Goal: Communication & Community: Answer question/provide support

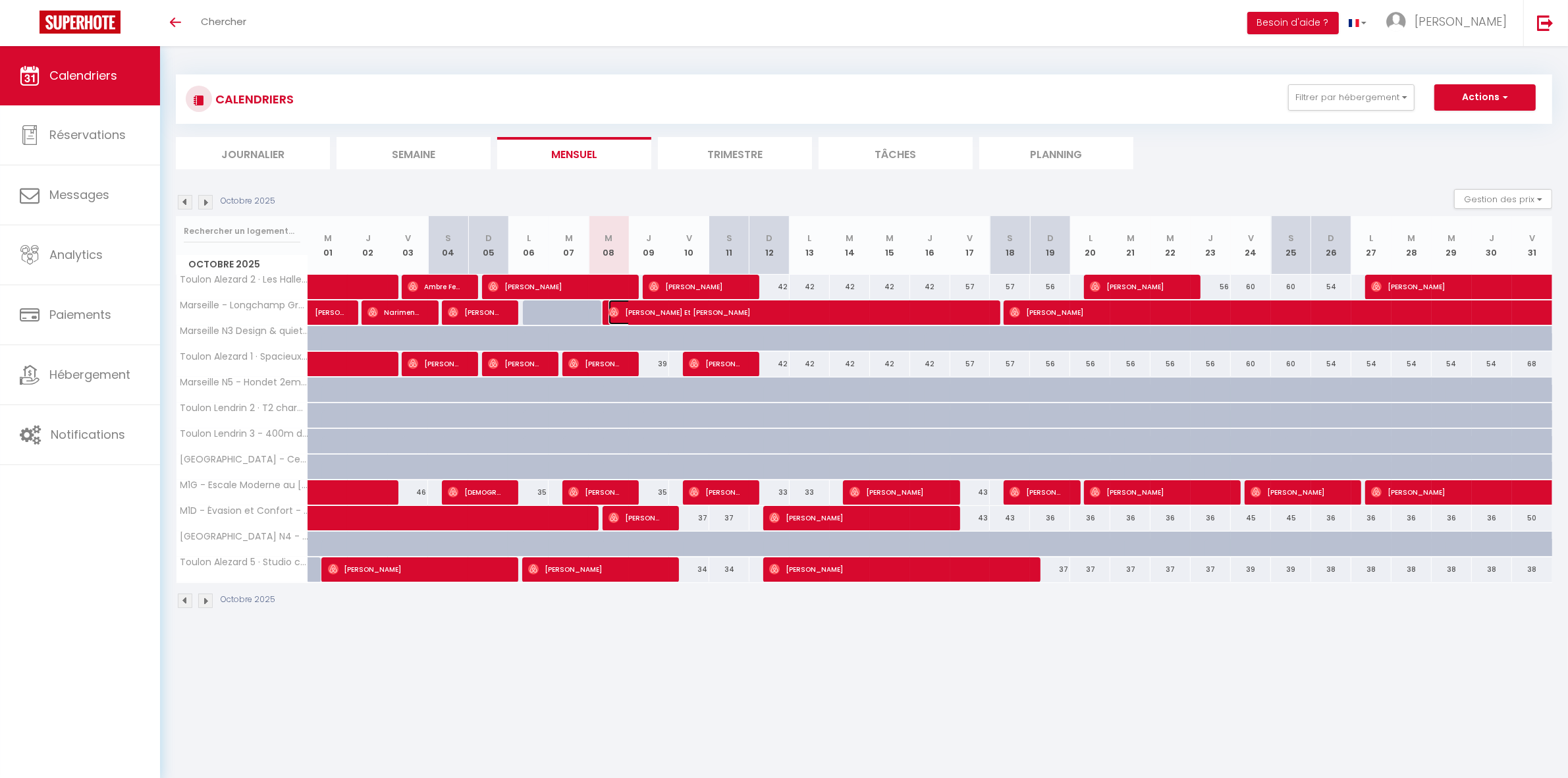
click at [635, 311] on span "[PERSON_NAME] Et [PERSON_NAME]" at bounding box center [795, 311] width 374 height 25
select select "OK"
select select "0"
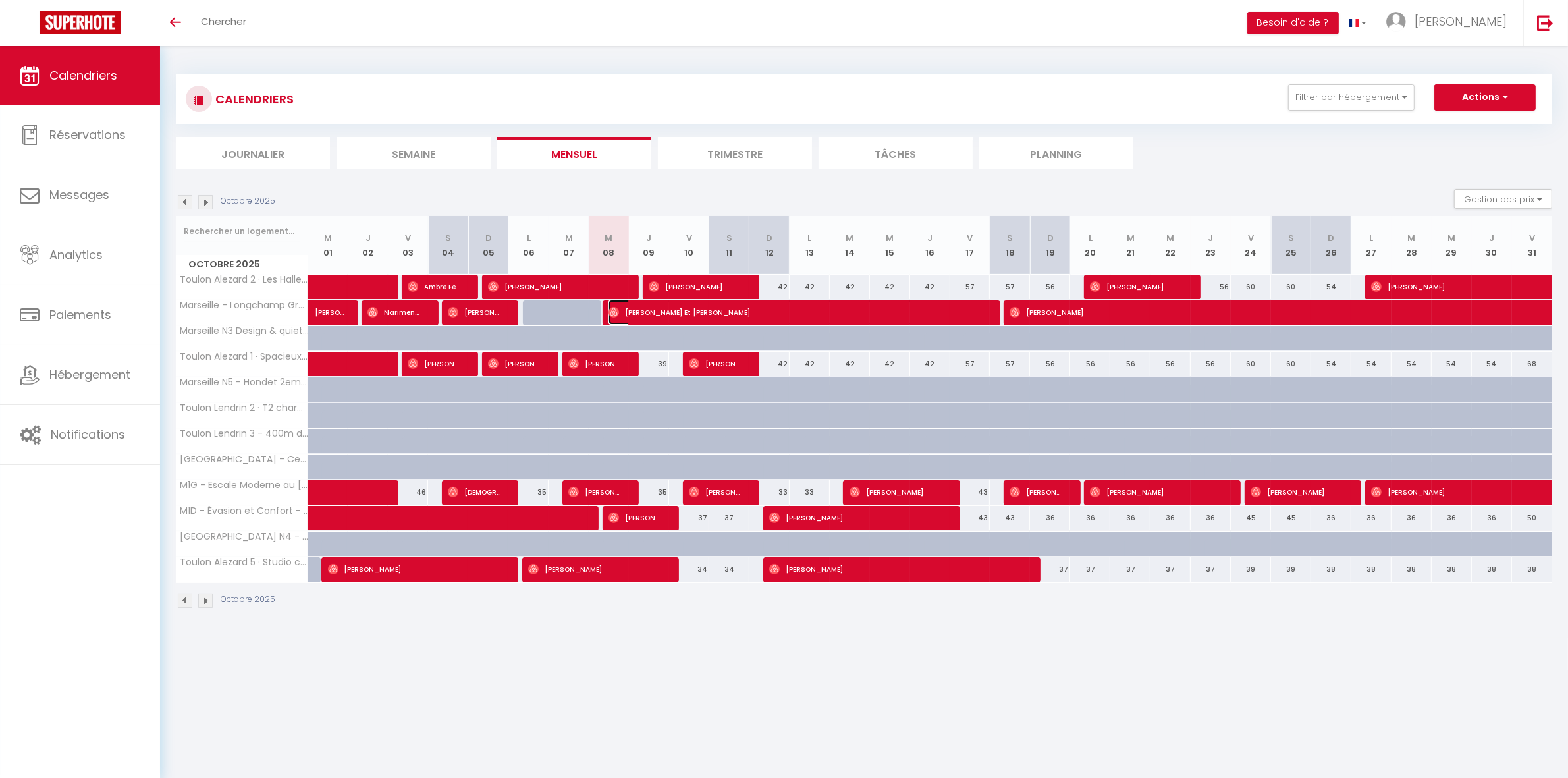
select select "1"
select select
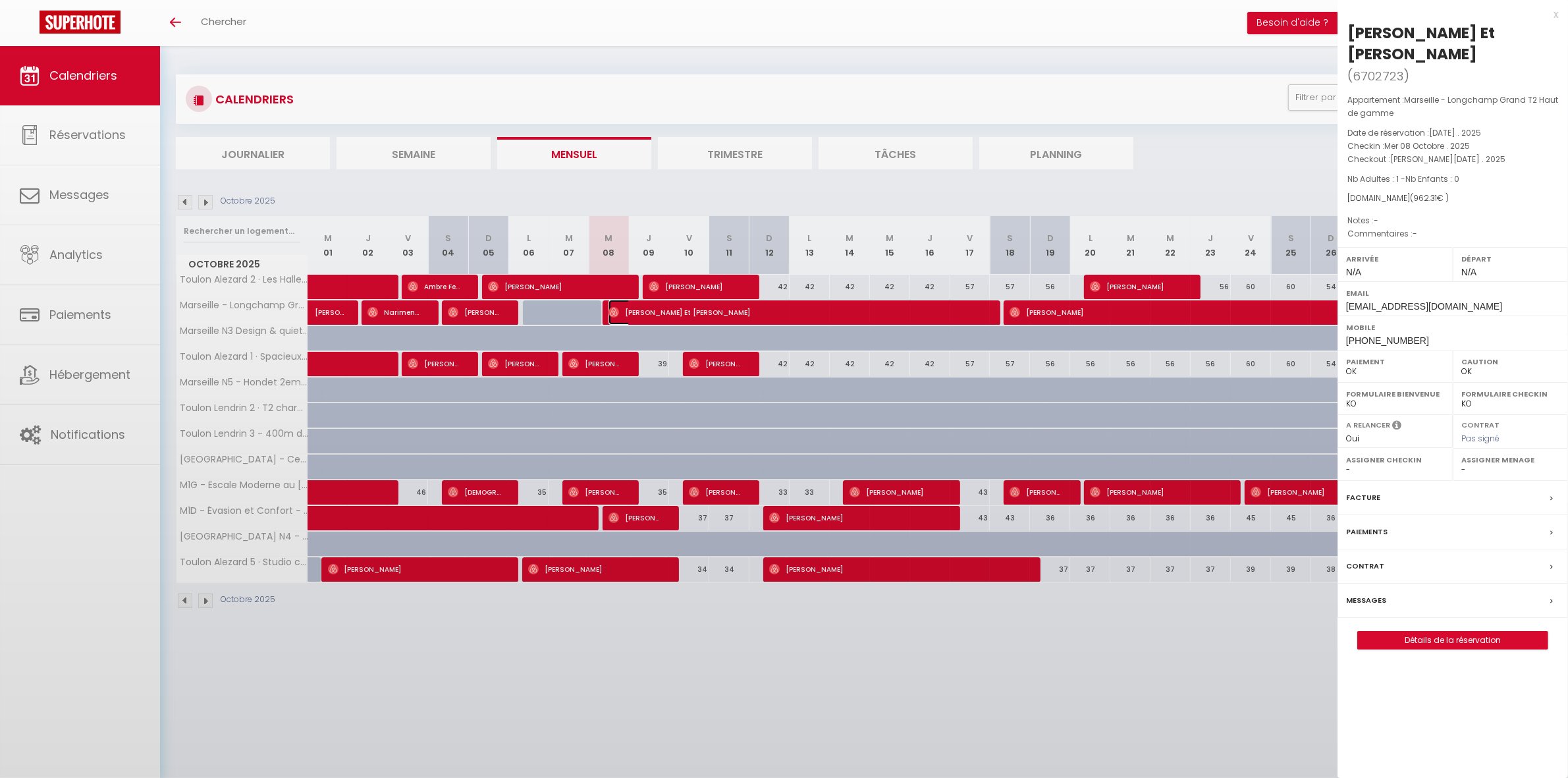
select select "24736"
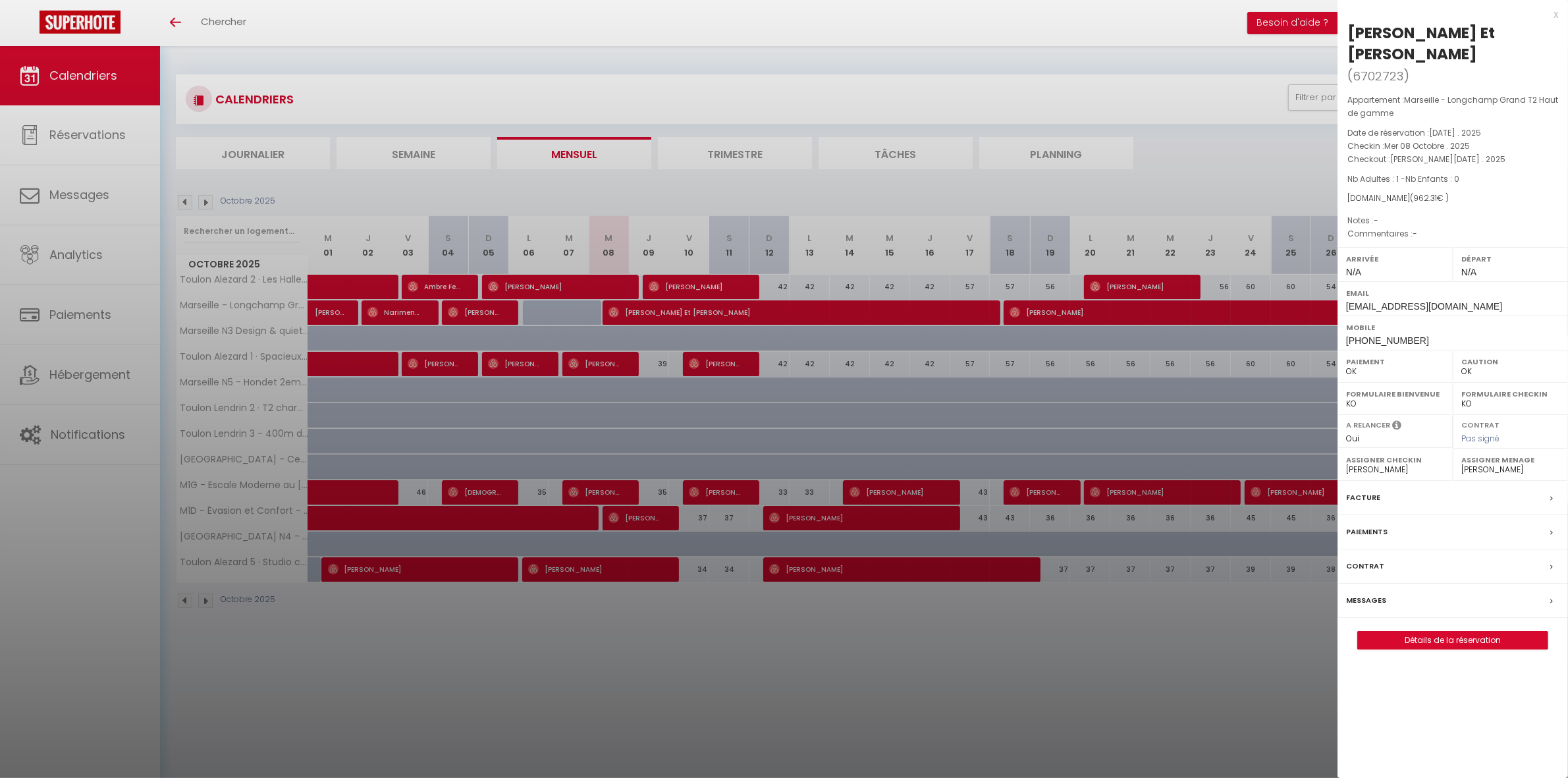
click at [1437, 599] on div "Messages" at bounding box center [1452, 601] width 231 height 35
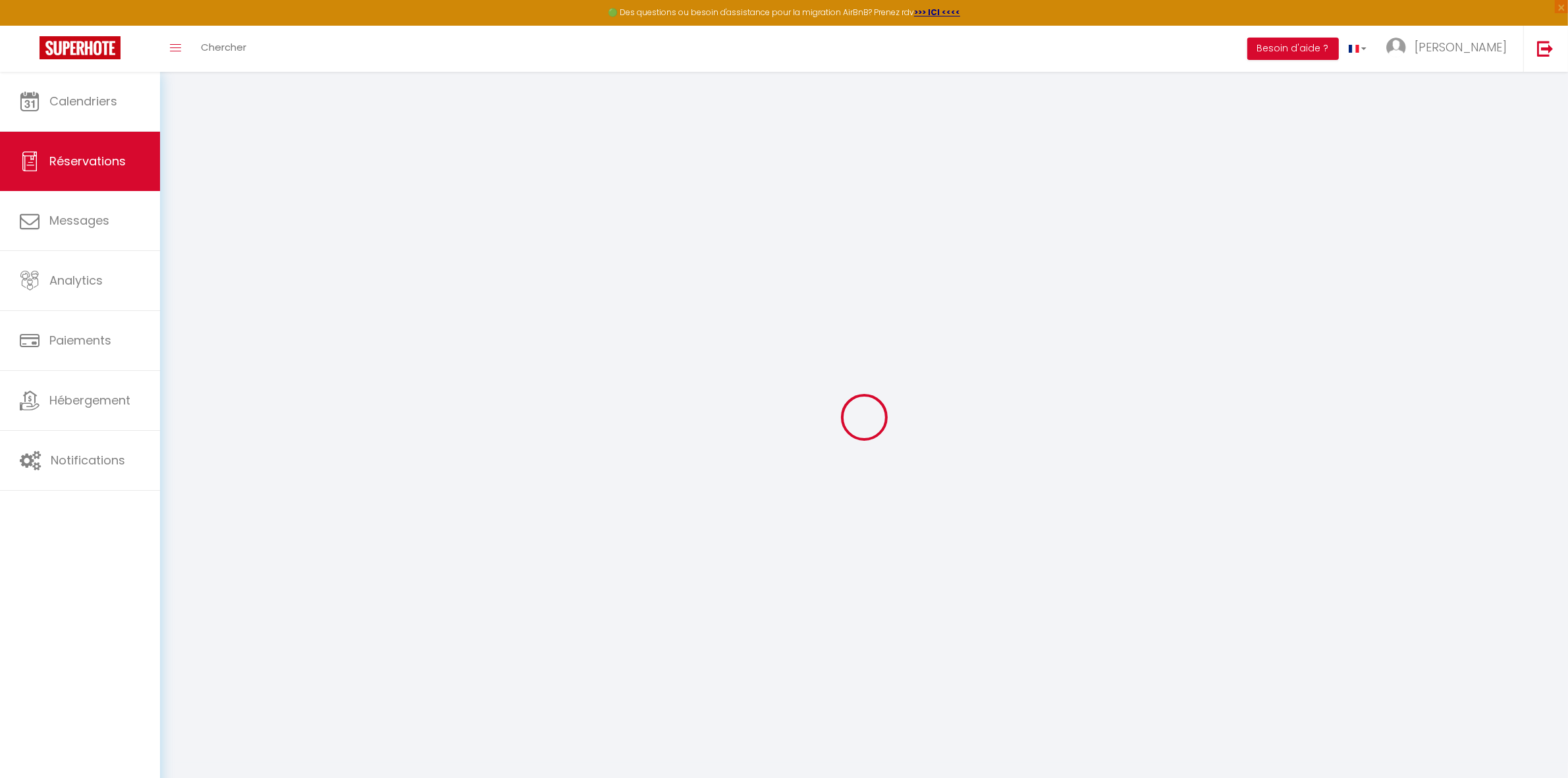
select select
checkbox input "false"
select select
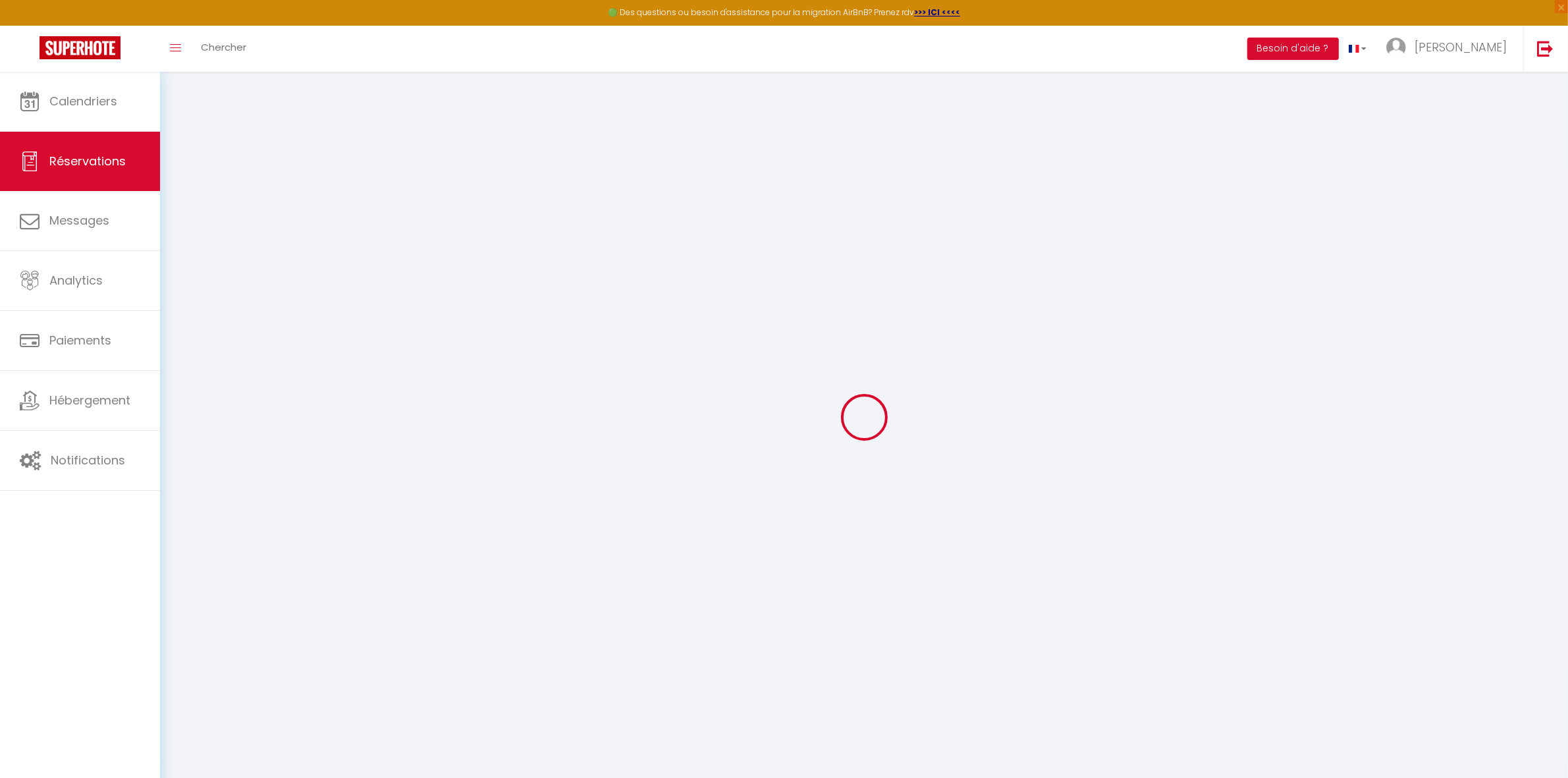
select select
checkbox input "false"
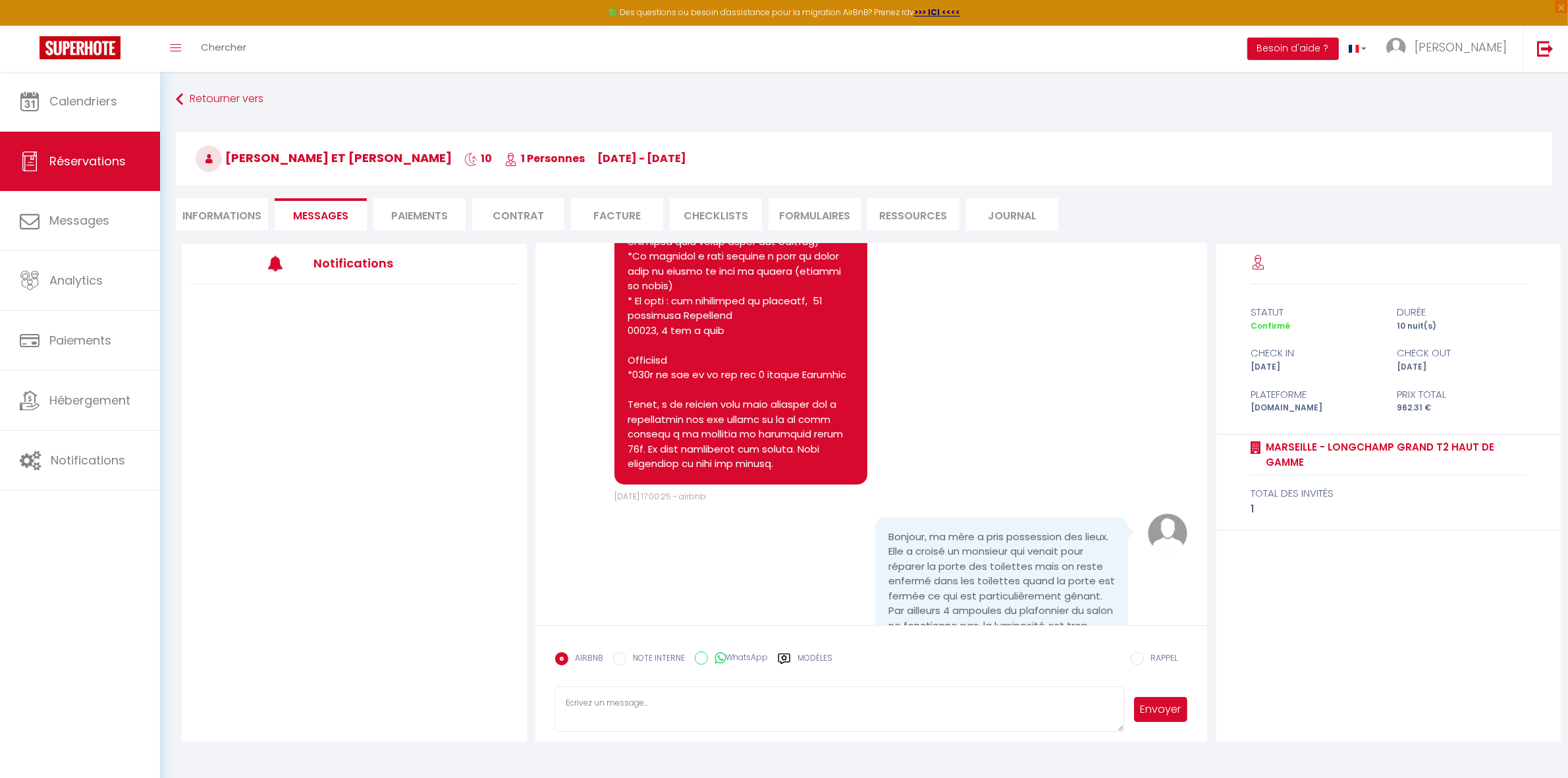
scroll to position [3073, 0]
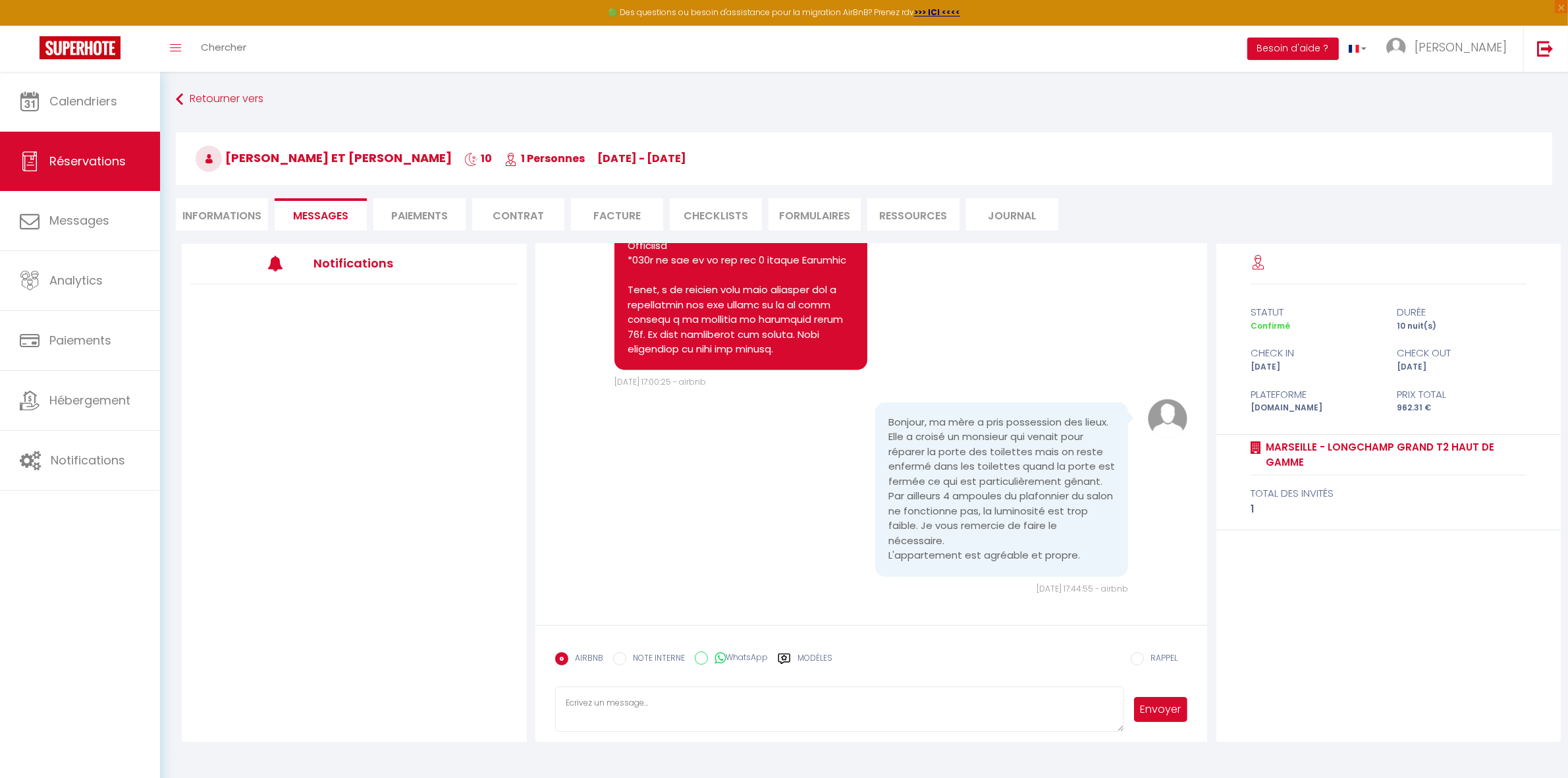
click at [679, 699] on textarea at bounding box center [839, 710] width 570 height 47
click at [673, 710] on textarea "Bonjour [PERSON_NAME] et [PERSON_NAME], l'artisan repasse voir toute cela d'ici…" at bounding box center [839, 710] width 570 height 47
click at [682, 703] on textarea "Bonjour [PERSON_NAME] et [PERSON_NAME], l'artisan repasse voir toute cela d'ici…" at bounding box center [839, 710] width 570 height 47
type textarea "Bonjour [PERSON_NAME] et [PERSON_NAME], l'équipe technique repasse voir toute c…"
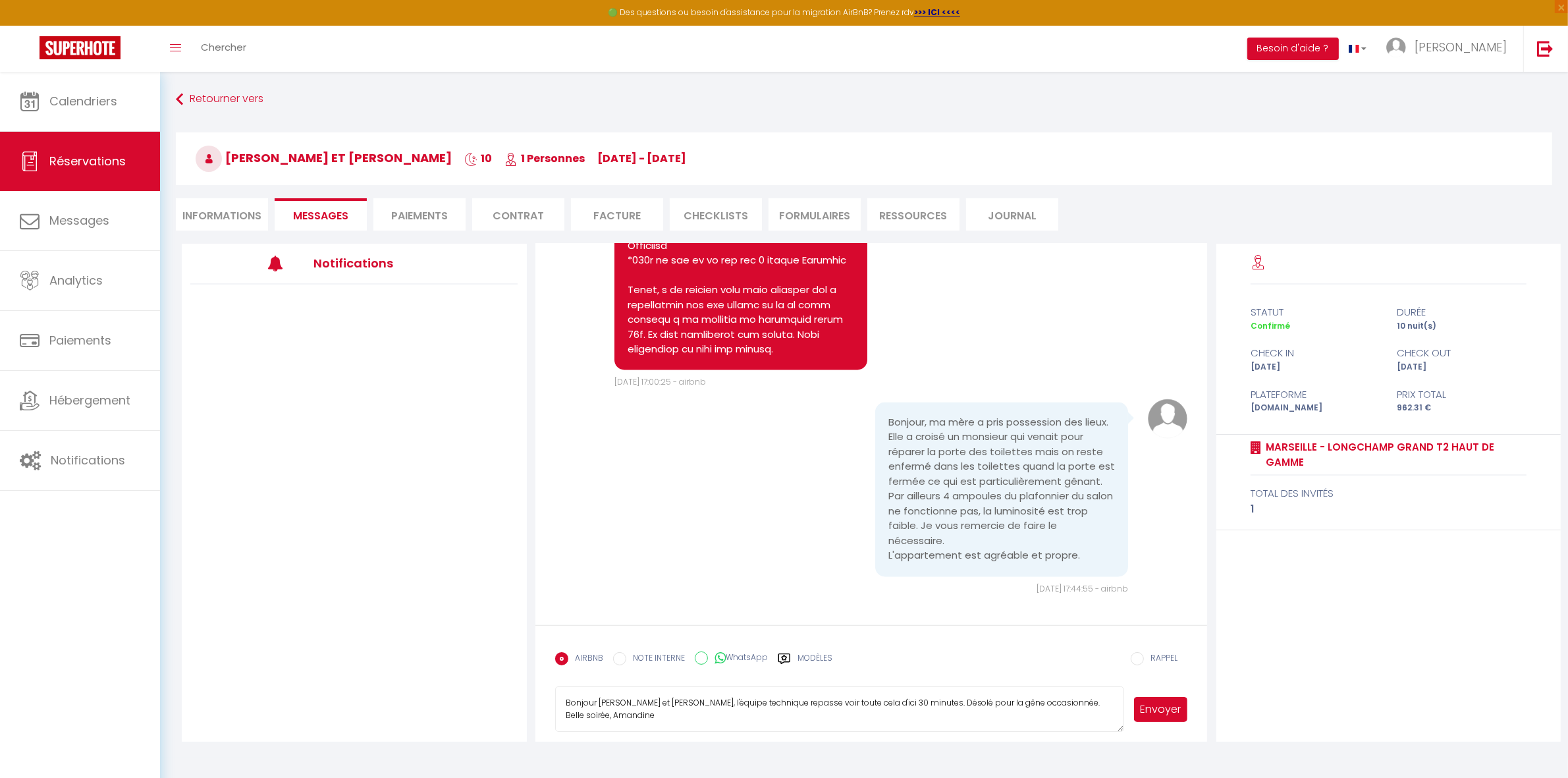
click at [1143, 712] on button "Envoyer" at bounding box center [1161, 709] width 54 height 25
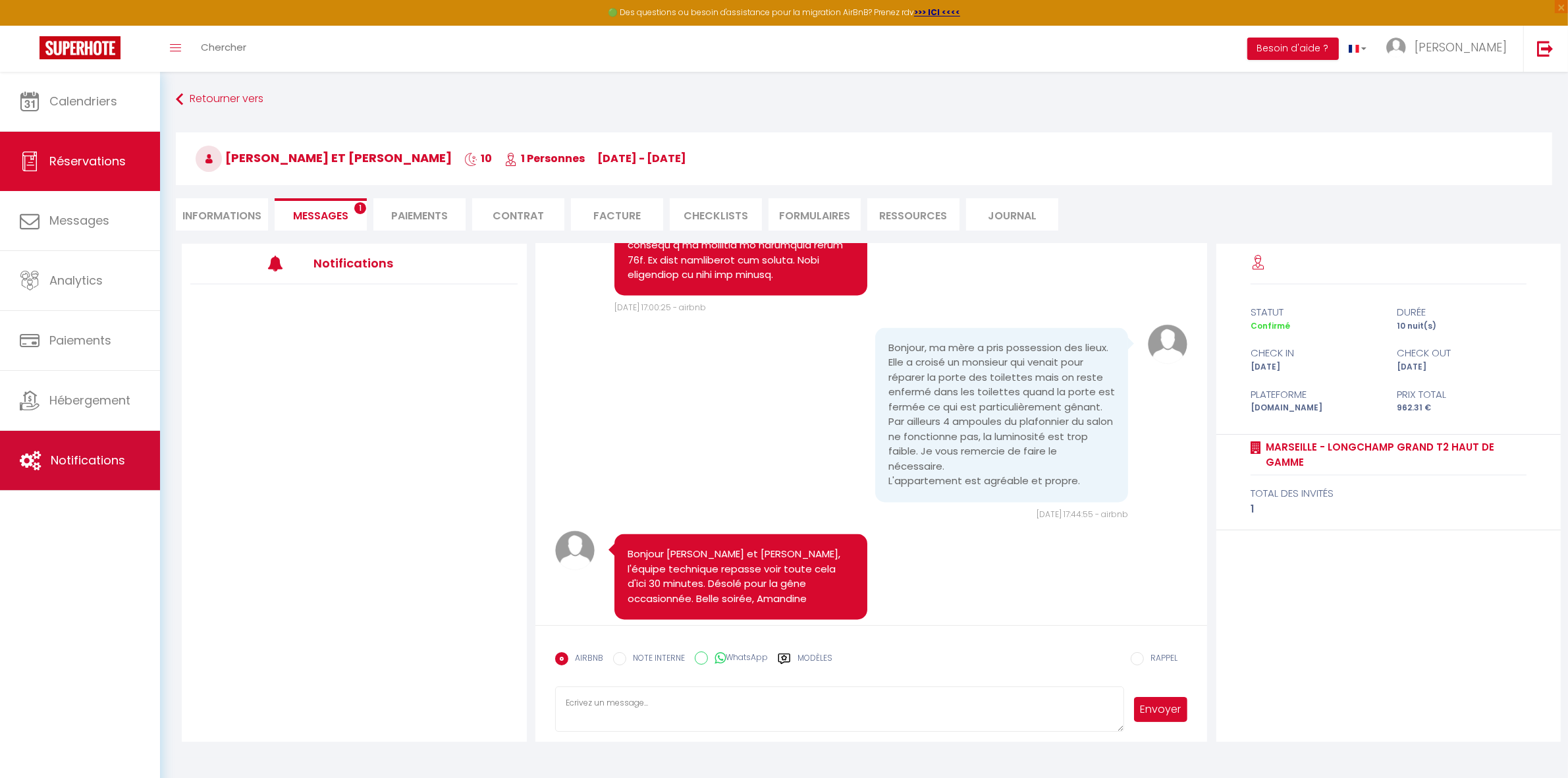
scroll to position [3190, 0]
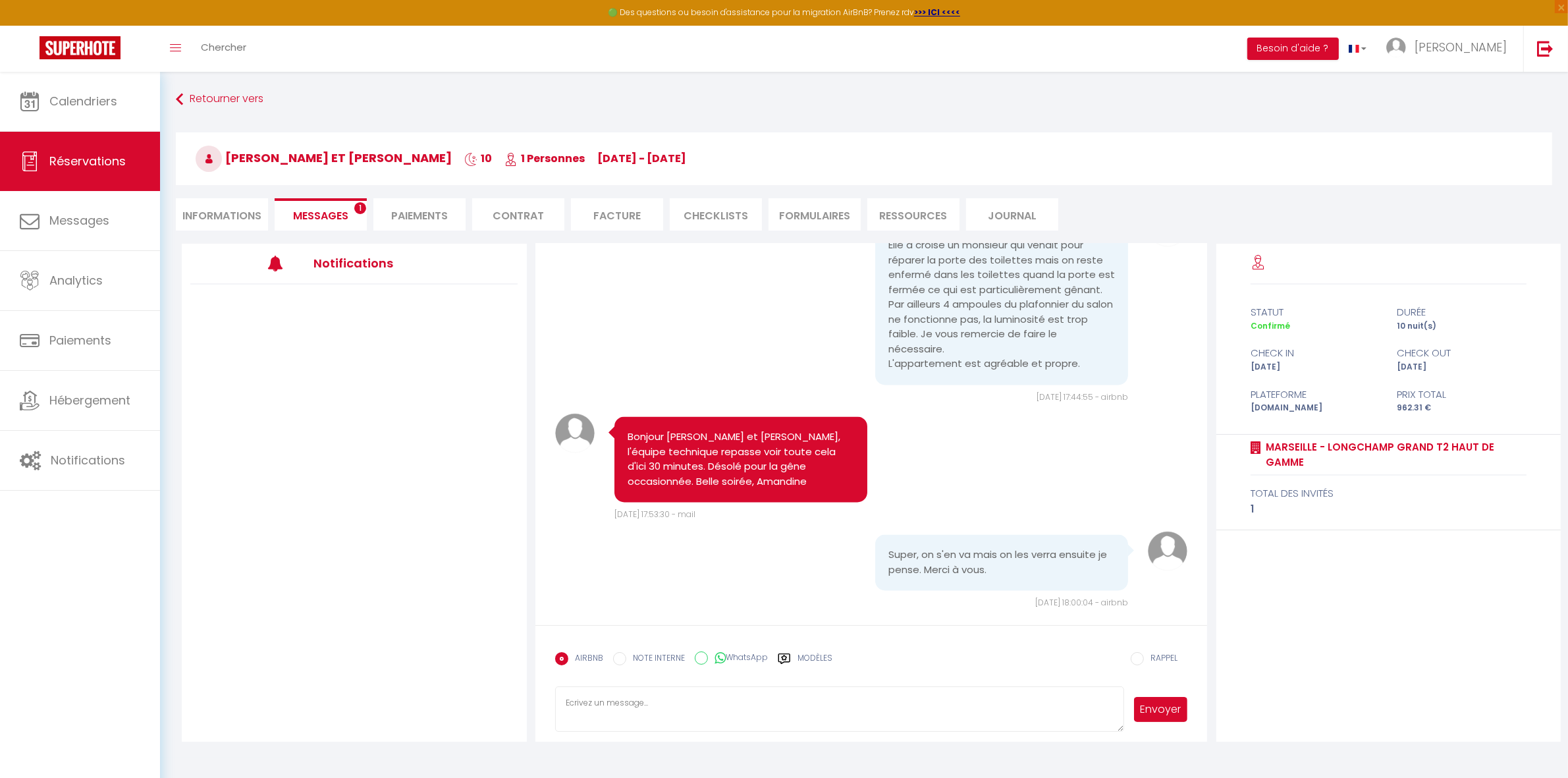
click at [715, 706] on textarea at bounding box center [839, 710] width 570 height 47
type textarea "Aucun problème vous pouvez laisser les clefs dans le boitier ils vont s'en occu…"
click at [1156, 713] on button "Envoyer" at bounding box center [1161, 709] width 54 height 25
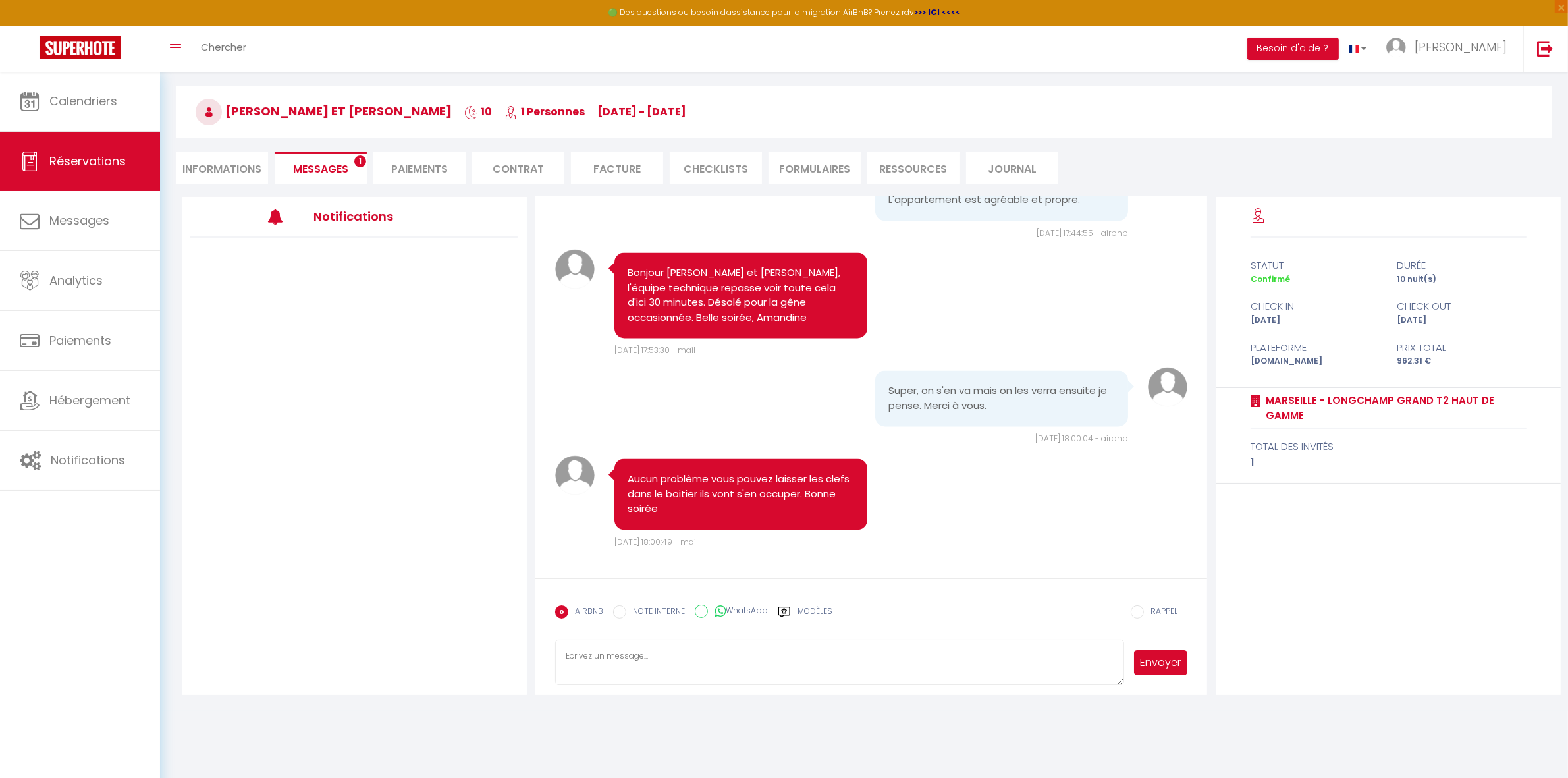
scroll to position [71, 0]
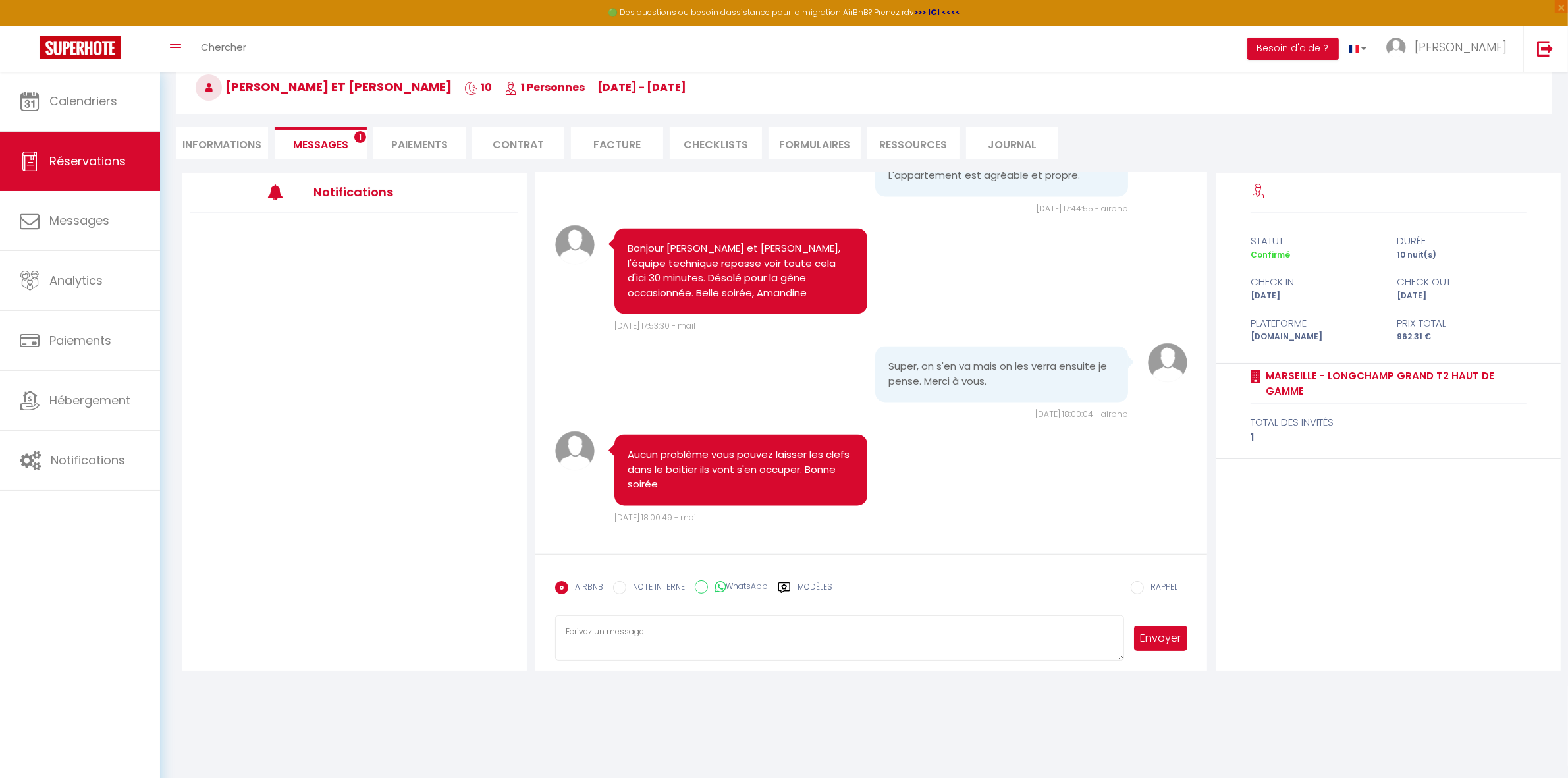
click at [782, 646] on textarea at bounding box center [839, 638] width 570 height 47
type textarea "B"
type textarea "Les artisans sont sur place mais n'ont pas trouvé la clef?"
click at [1163, 640] on button "Envoyer" at bounding box center [1161, 637] width 54 height 25
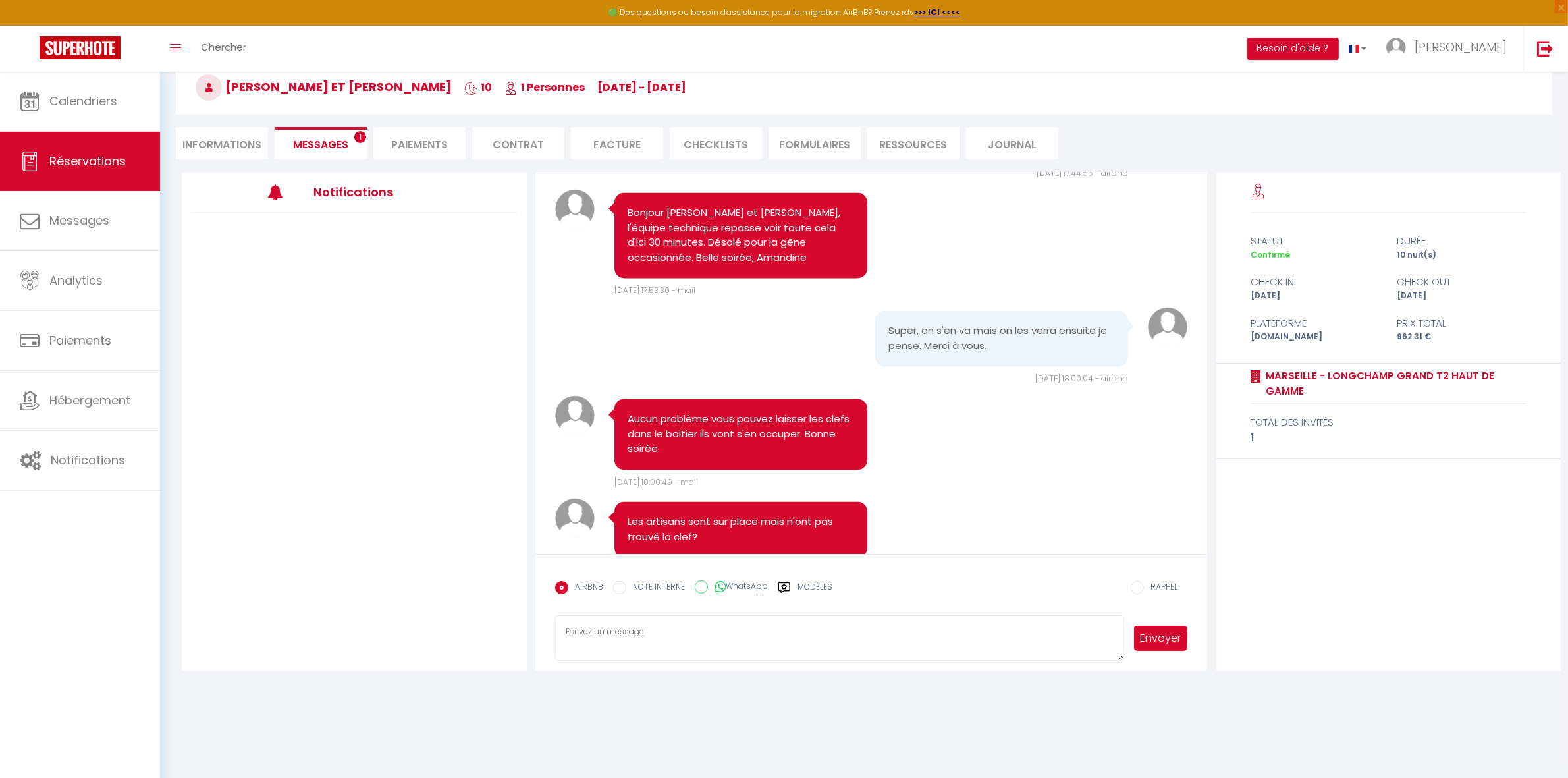
scroll to position [3470, 0]
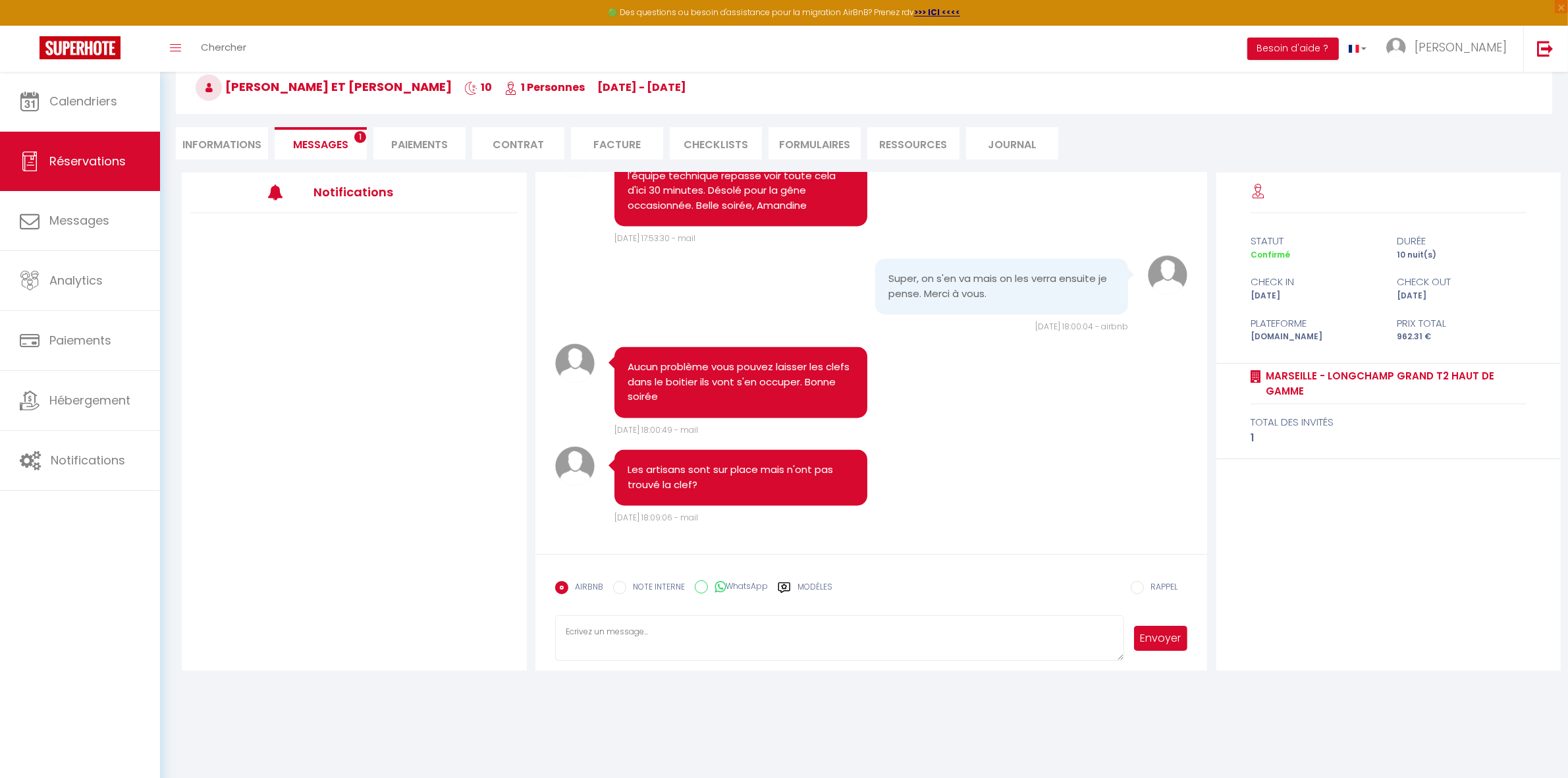
click at [496, 462] on div at bounding box center [354, 403] width 345 height 382
click at [351, 87] on span "[PERSON_NAME] Et [PERSON_NAME]" at bounding box center [323, 86] width 257 height 17
click at [676, 633] on textarea at bounding box center [839, 638] width 570 height 47
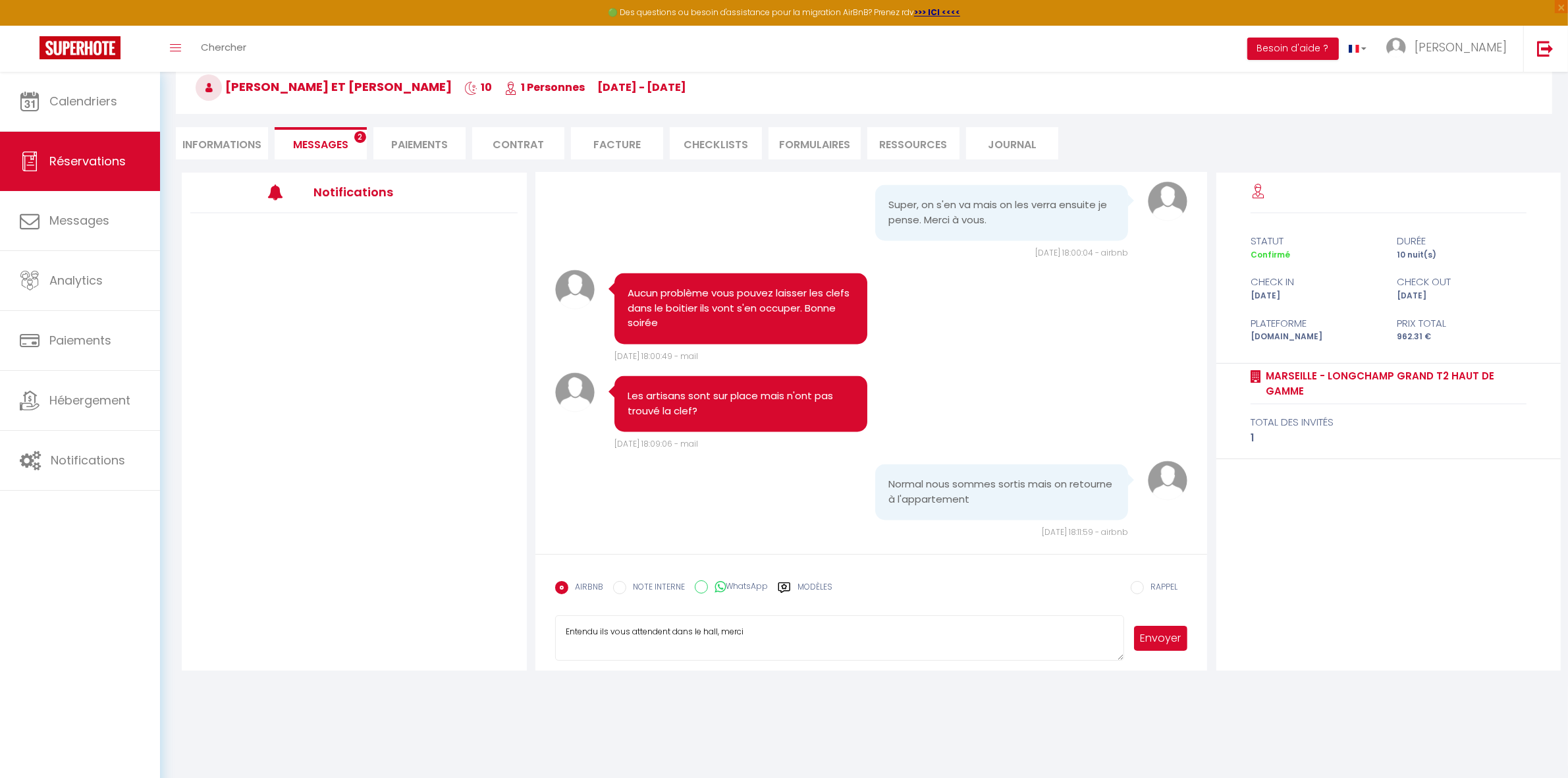
click at [1120, 625] on textarea "Entendu ils vous attendent dans le hall, merci" at bounding box center [839, 638] width 570 height 47
type textarea "Entendu ils vous attendent dans le hall, merci"
click at [1150, 643] on button "Envoyer" at bounding box center [1161, 637] width 54 height 25
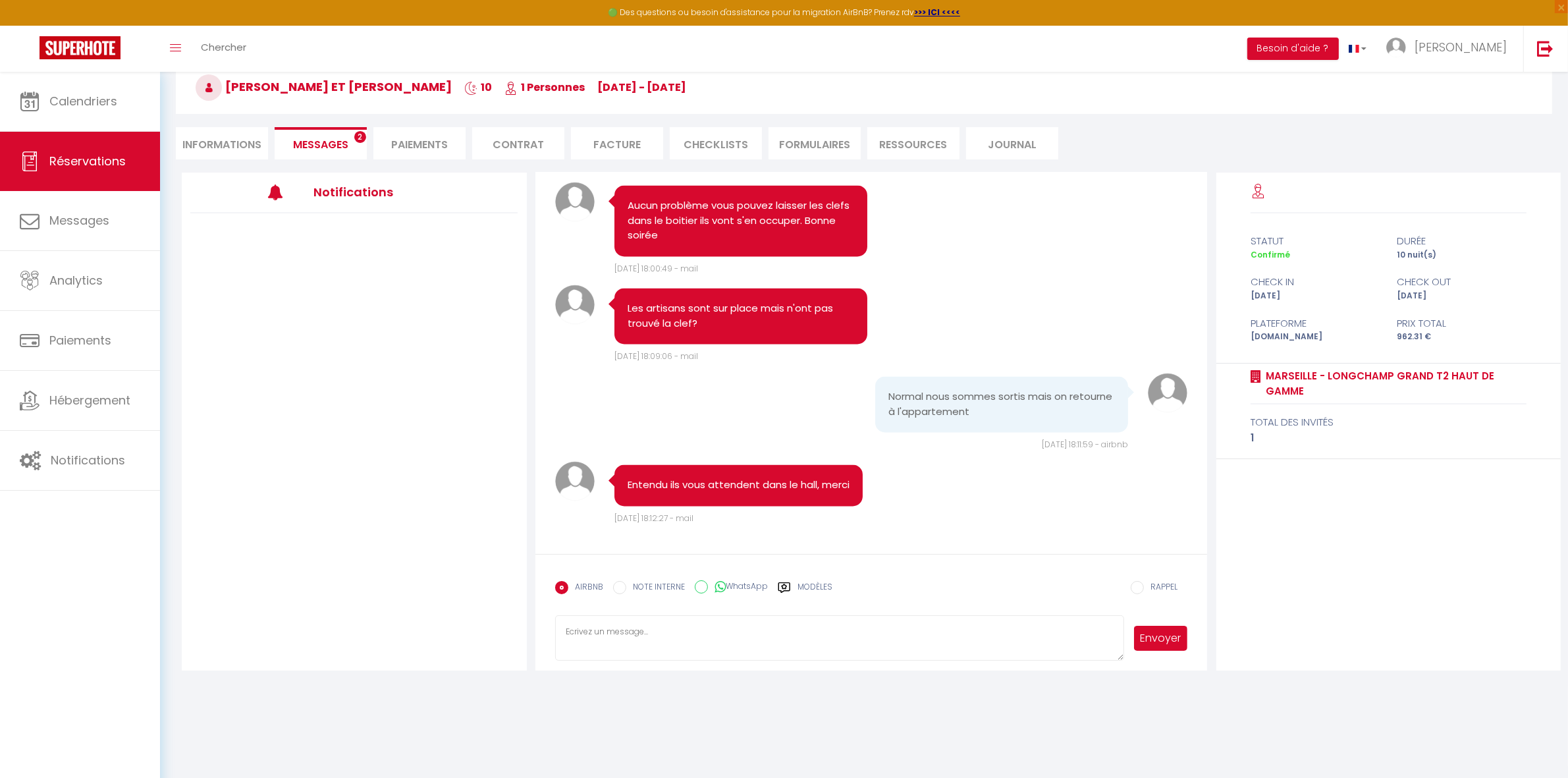
scroll to position [3646, 0]
click at [231, 144] on li "Informations" at bounding box center [221, 143] width 92 height 33
select select
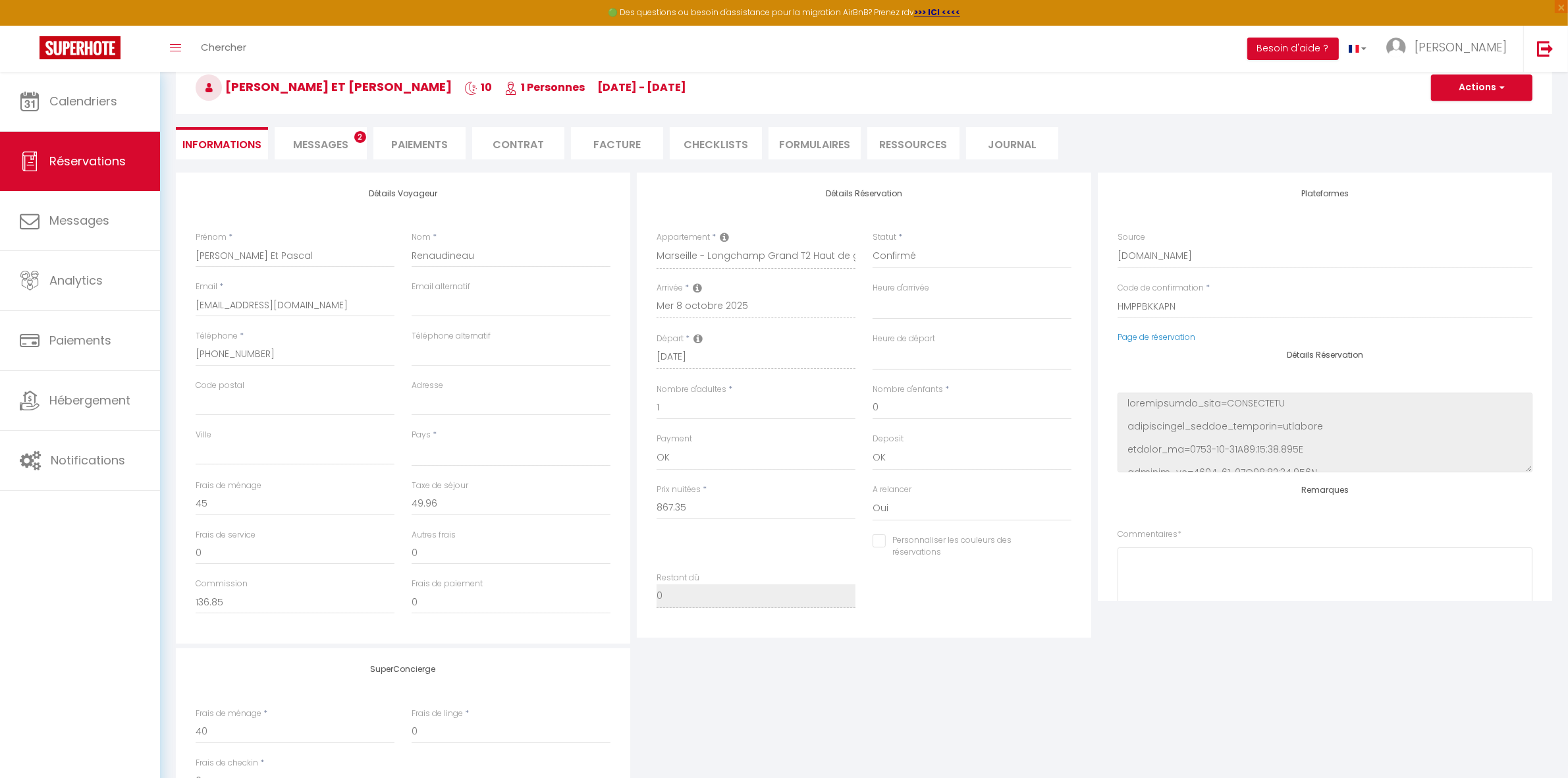
click at [333, 145] on span "Messages" at bounding box center [321, 144] width 55 height 15
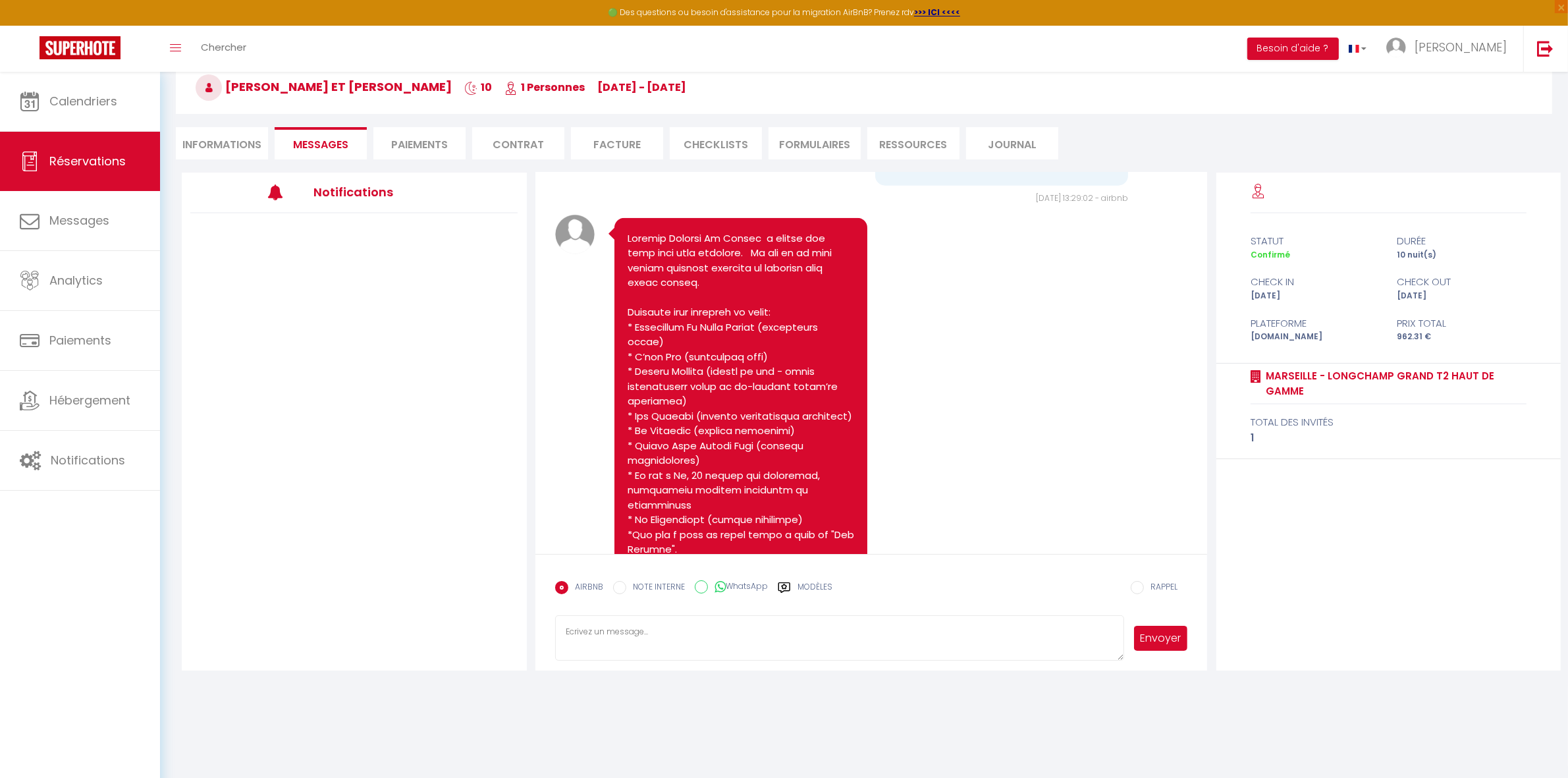
scroll to position [3646, 0]
